Goal: Navigation & Orientation: Find specific page/section

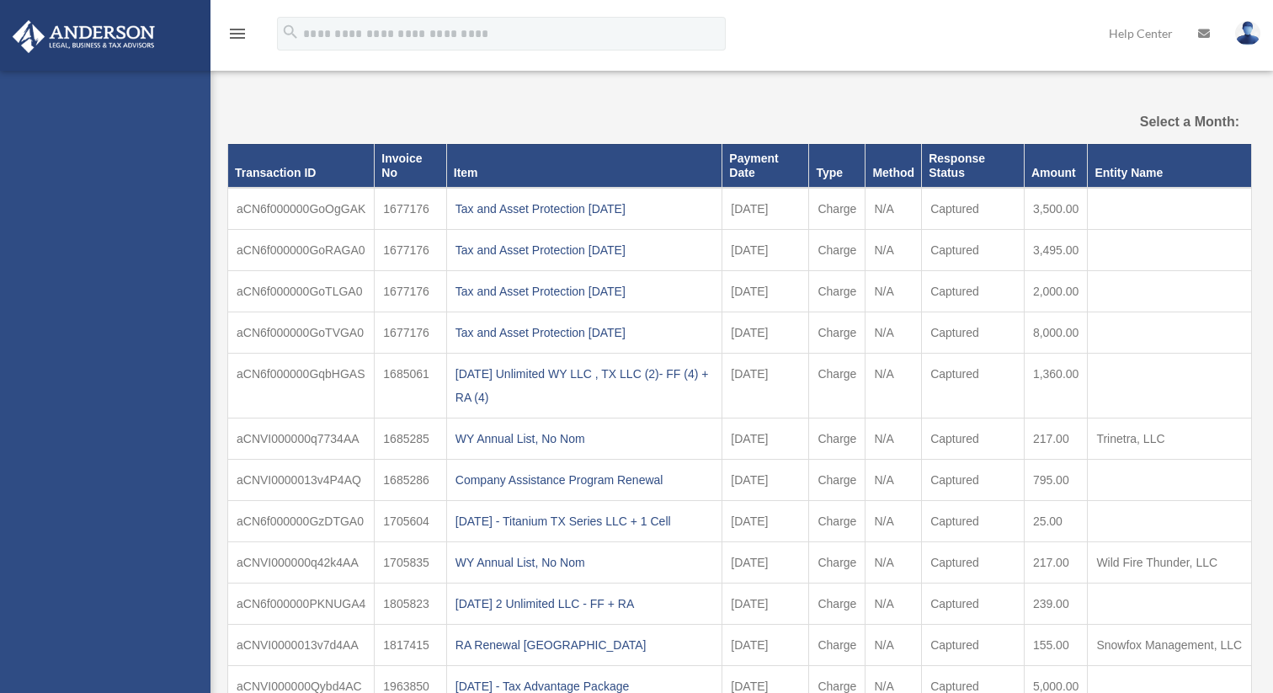
select select
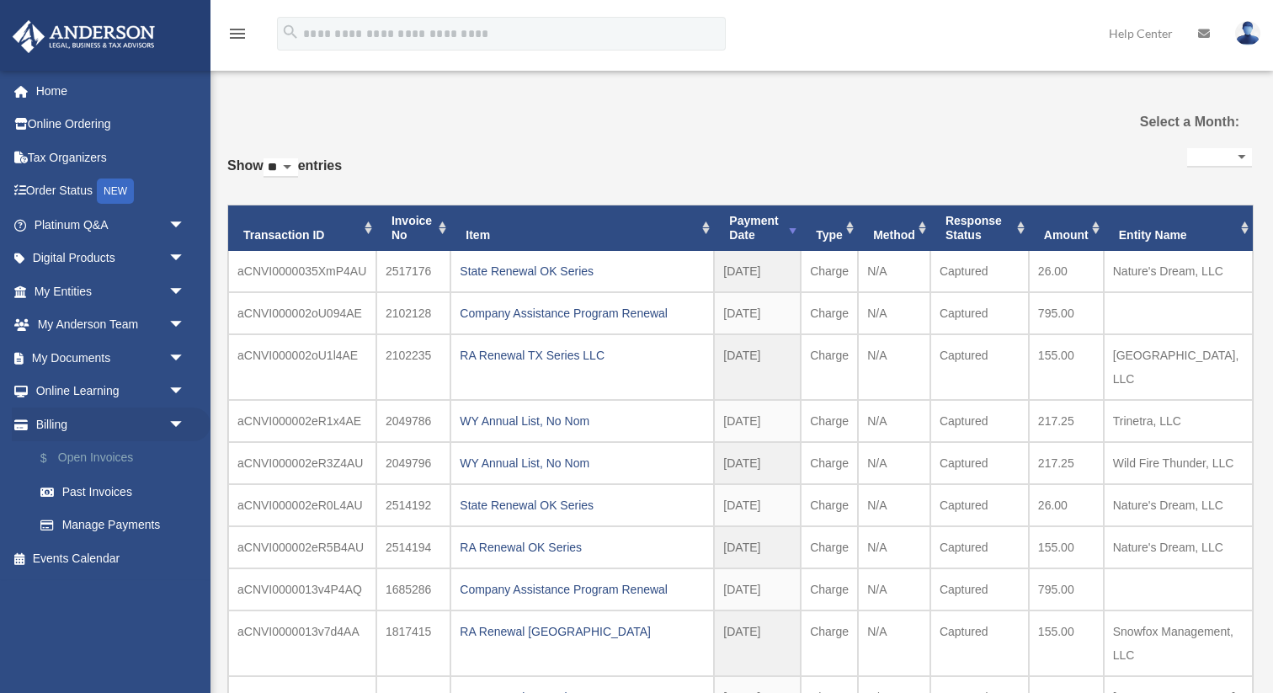
click at [91, 461] on link "$ Open Invoices" at bounding box center [117, 458] width 187 height 35
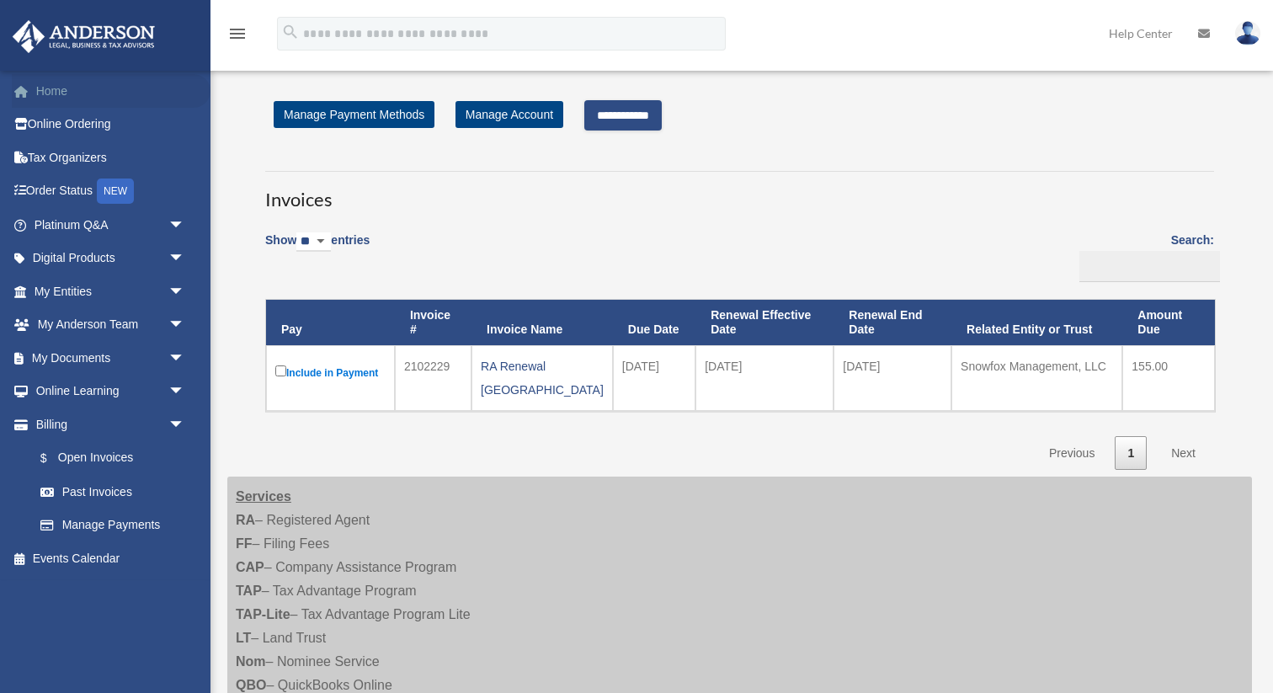
click at [64, 93] on link "Home" at bounding box center [111, 91] width 199 height 34
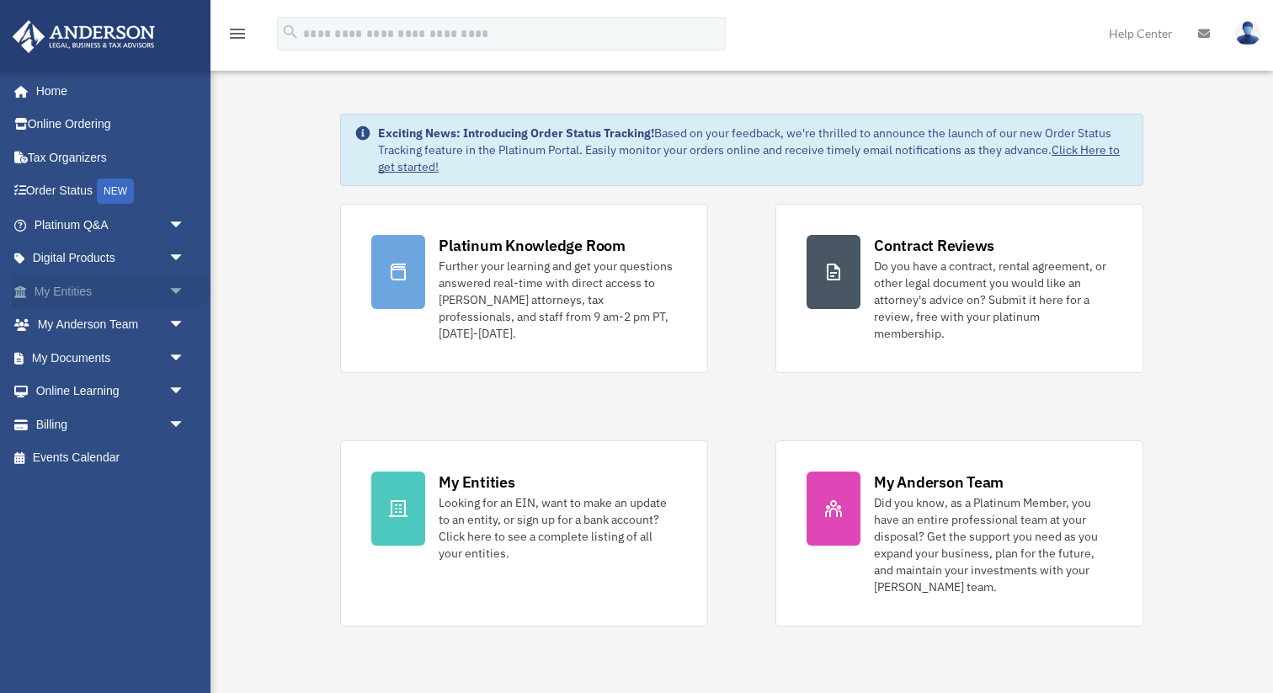
click at [81, 291] on link "My Entities arrow_drop_down" at bounding box center [111, 291] width 199 height 34
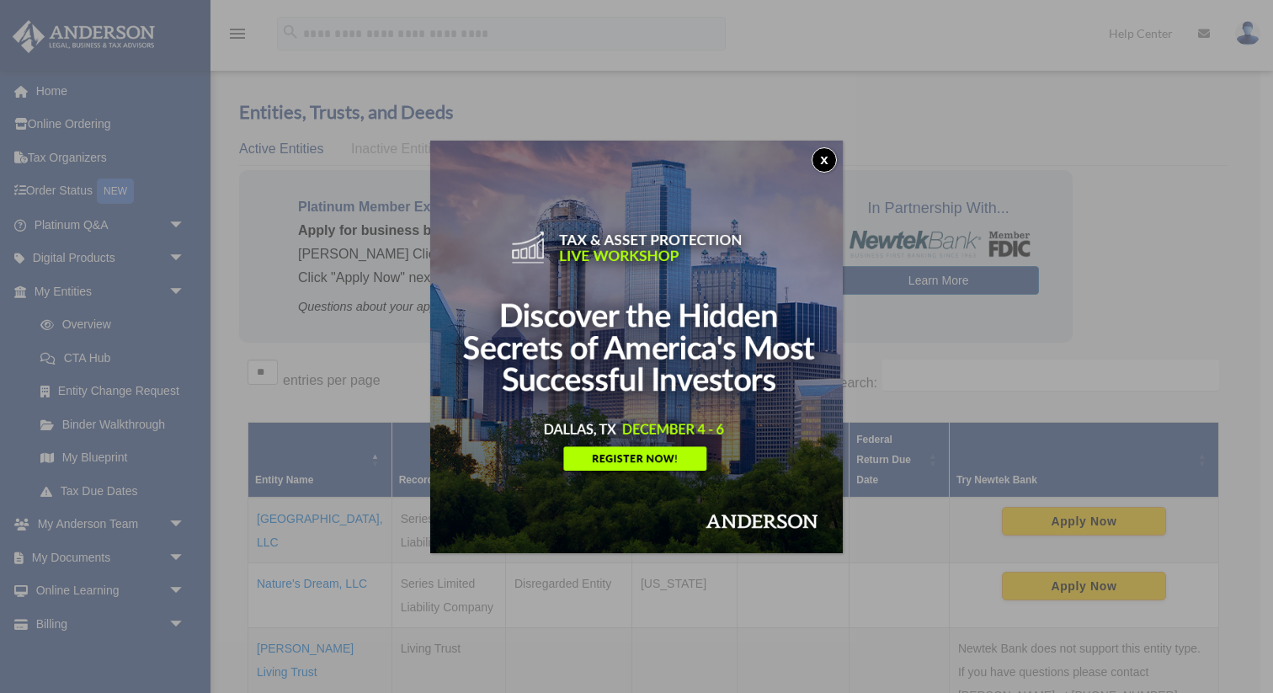
click at [821, 160] on button "x" at bounding box center [823, 159] width 25 height 25
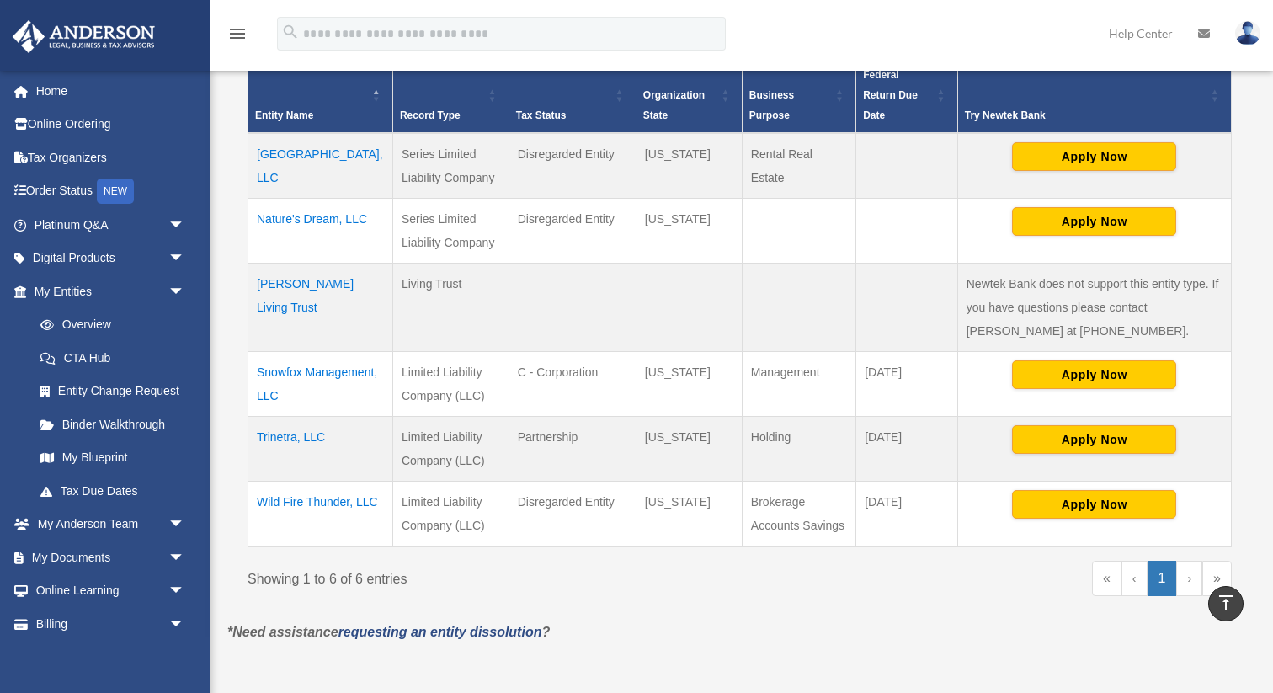
scroll to position [373, 0]
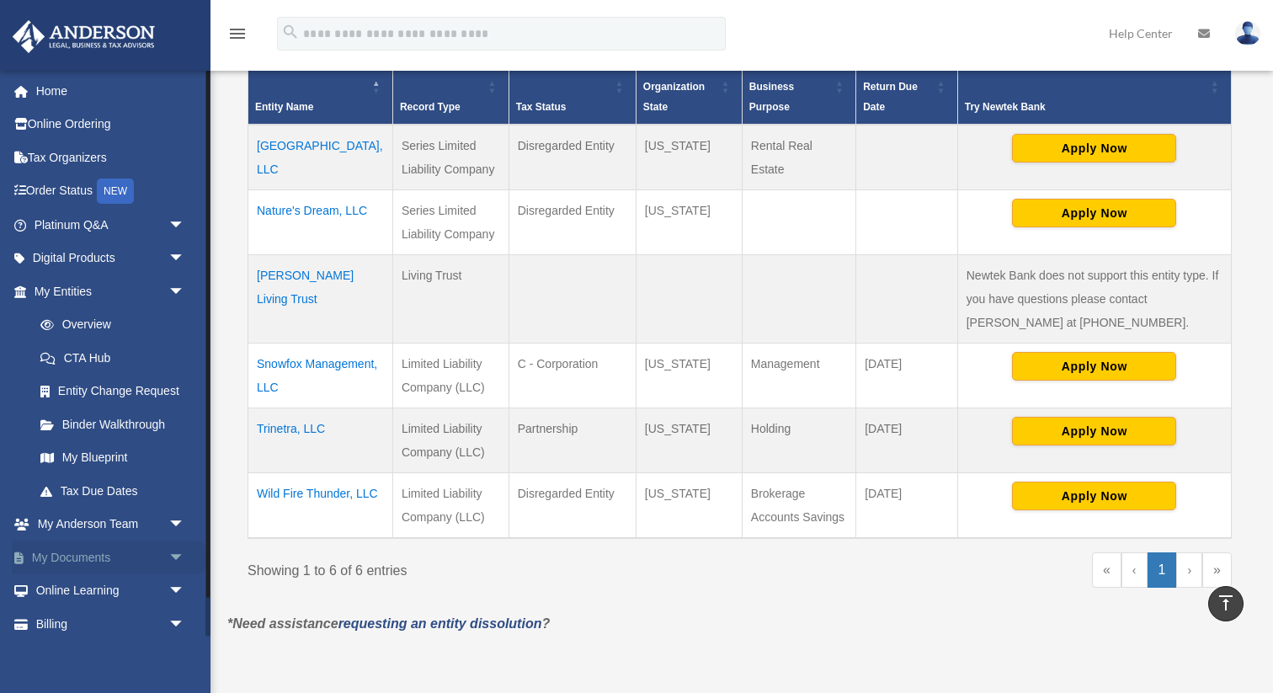
click at [173, 553] on span "arrow_drop_down" at bounding box center [185, 557] width 34 height 35
click at [120, 458] on link "My Blueprint" at bounding box center [117, 458] width 187 height 34
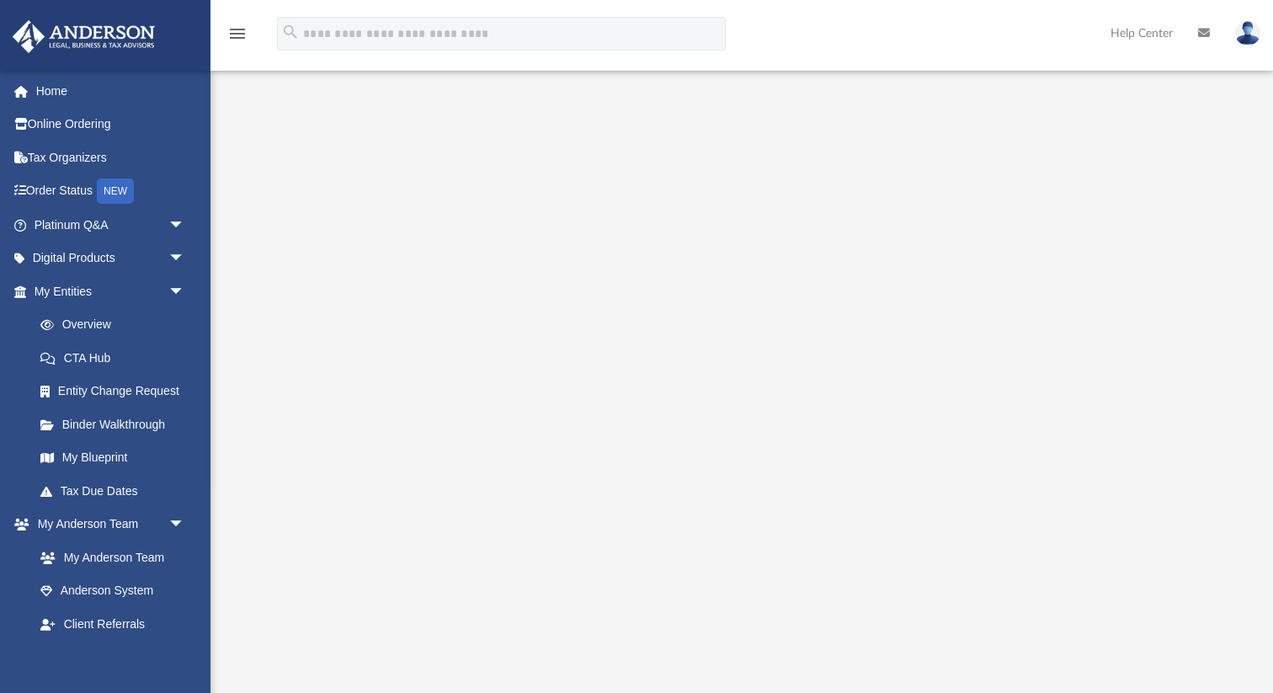
scroll to position [4, 0]
